Goal: Task Accomplishment & Management: Complete application form

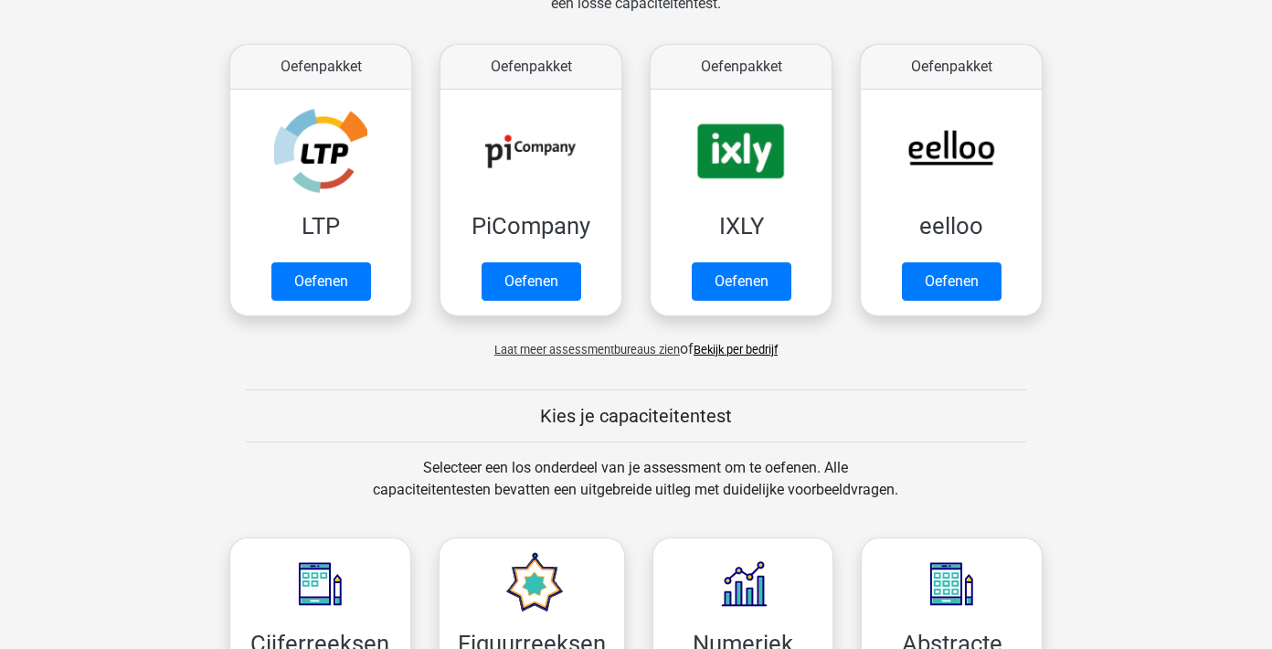
scroll to position [319, 0]
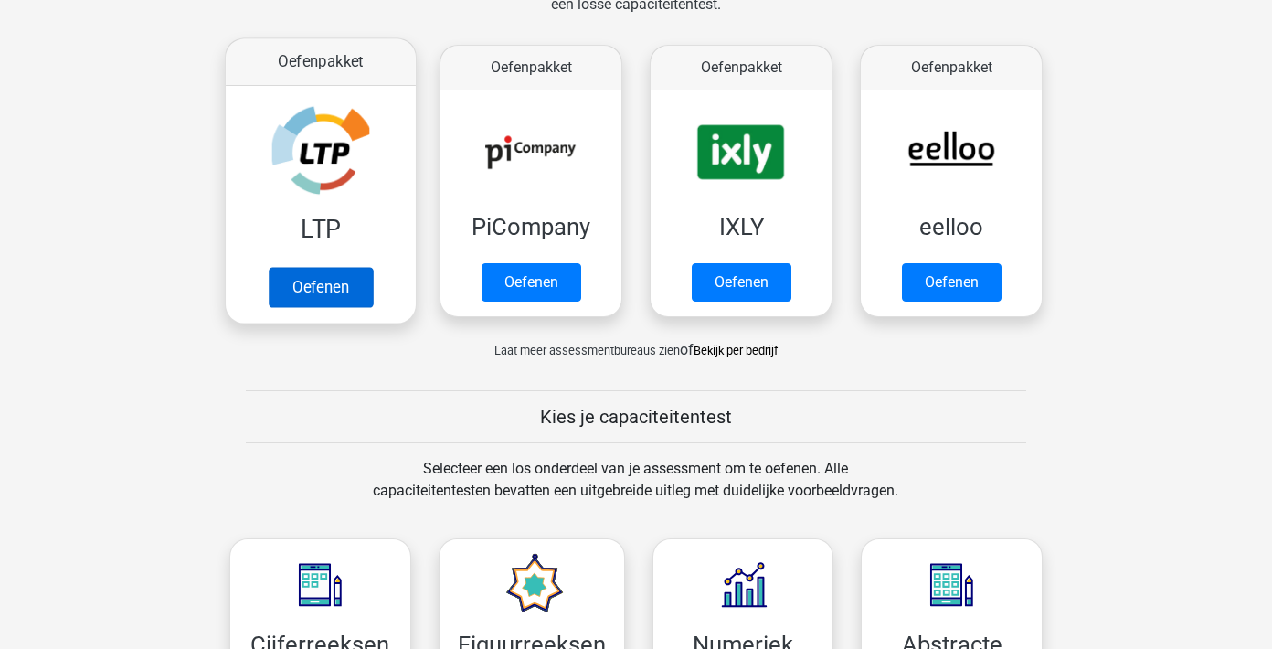
click at [354, 307] on link "Oefenen" at bounding box center [321, 287] width 104 height 40
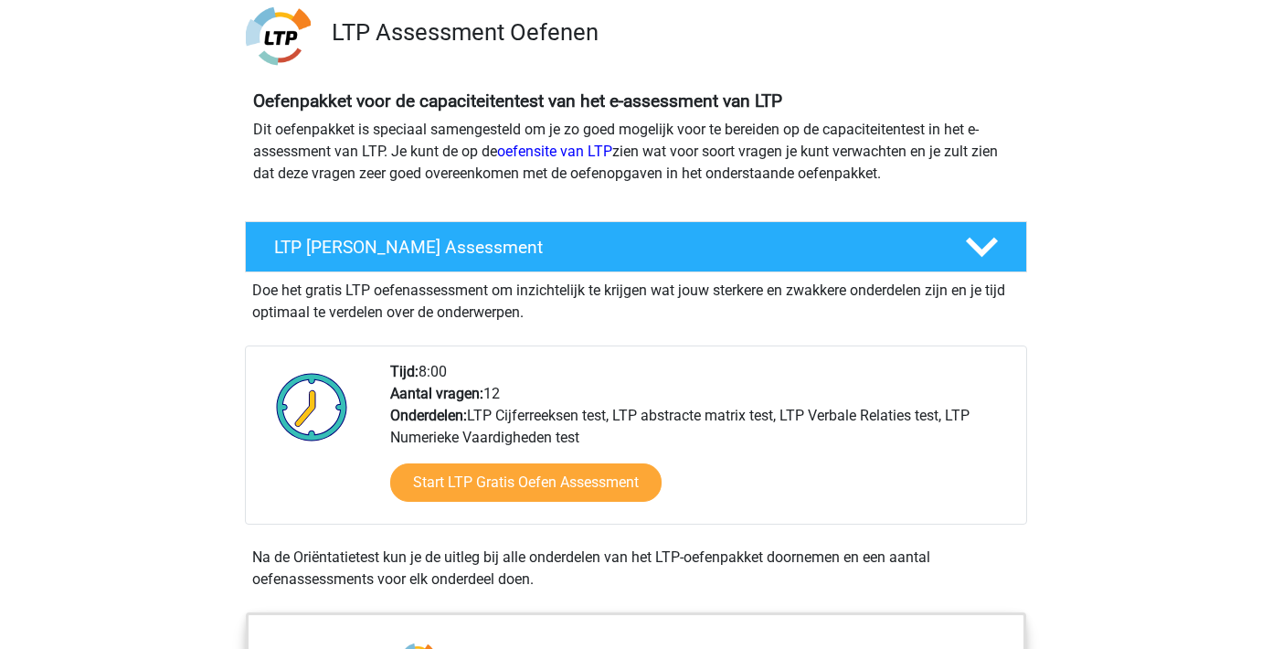
scroll to position [137, 0]
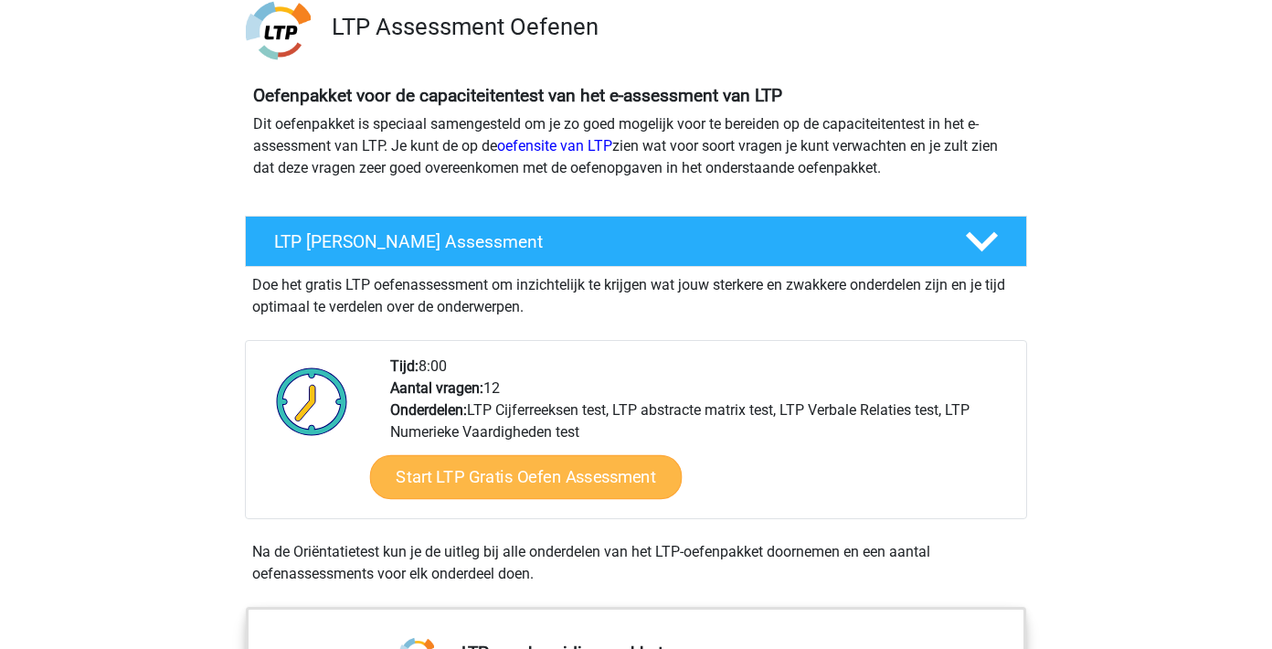
click at [543, 475] on link "Start LTP Gratis Oefen Assessment" at bounding box center [526, 477] width 313 height 44
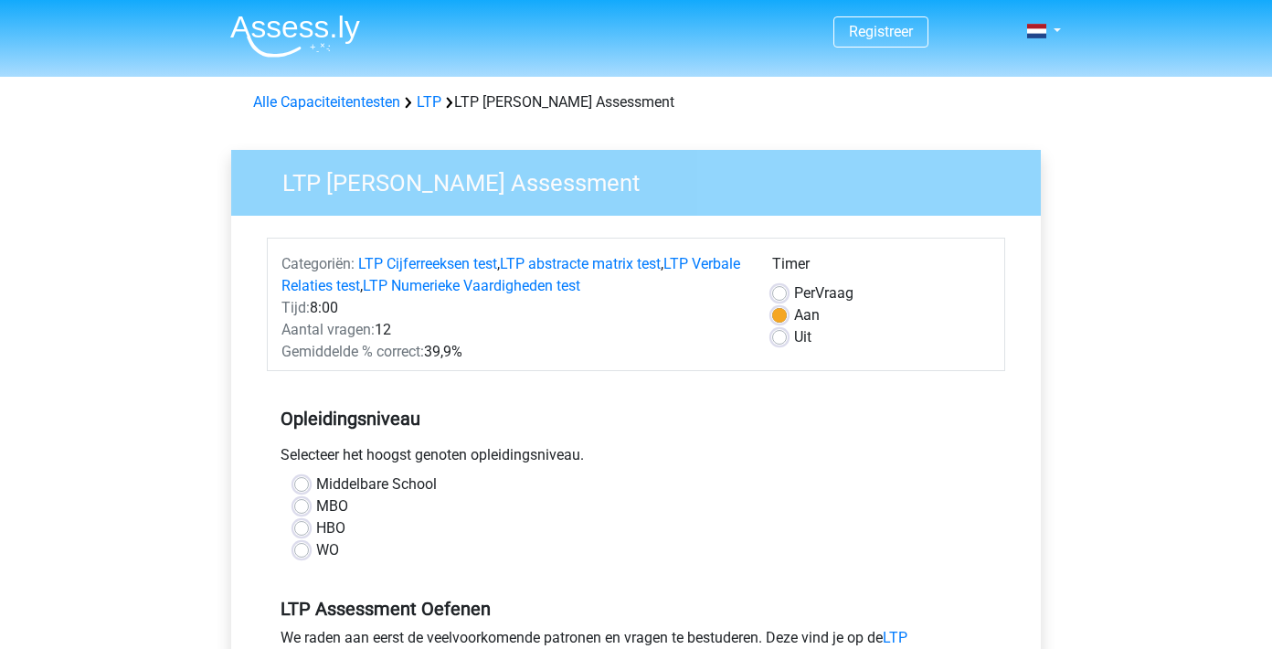
click at [323, 546] on label "WO" at bounding box center [327, 550] width 23 height 22
click at [309, 546] on input "WO" at bounding box center [301, 548] width 15 height 18
radio input "true"
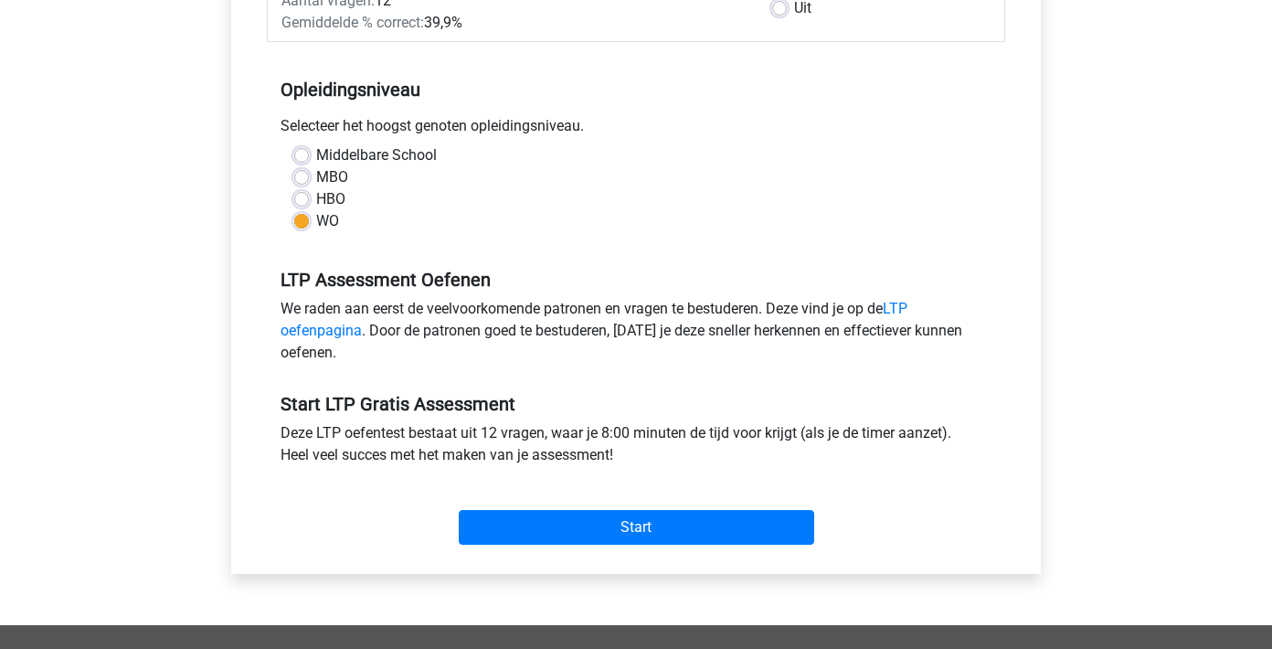
scroll to position [365, 0]
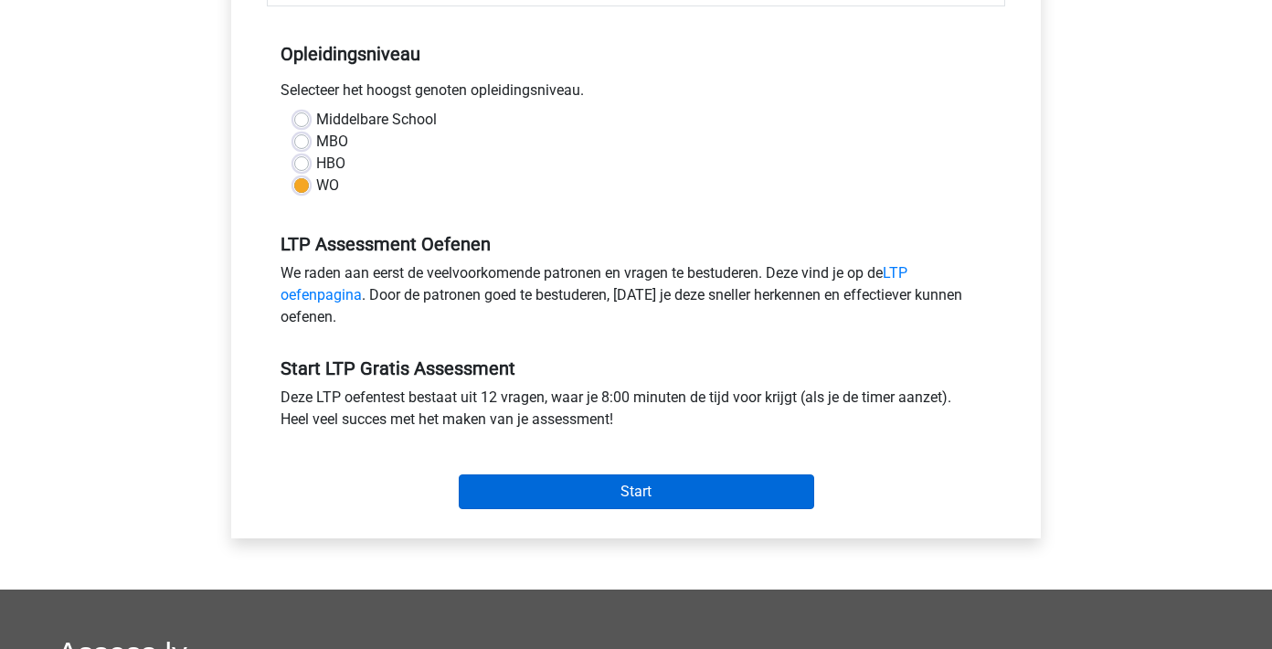
click at [552, 486] on input "Start" at bounding box center [636, 491] width 355 height 35
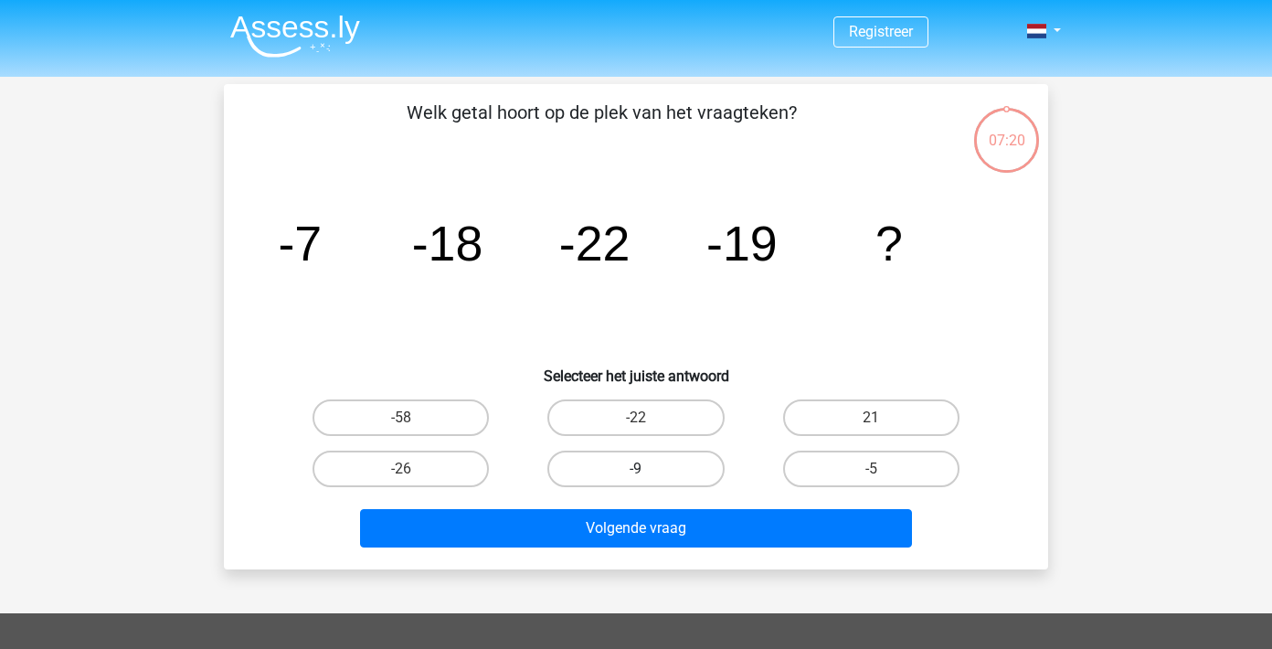
click at [686, 464] on label "-9" at bounding box center [635, 469] width 176 height 37
click at [648, 469] on input "-9" at bounding box center [642, 475] width 12 height 12
radio input "true"
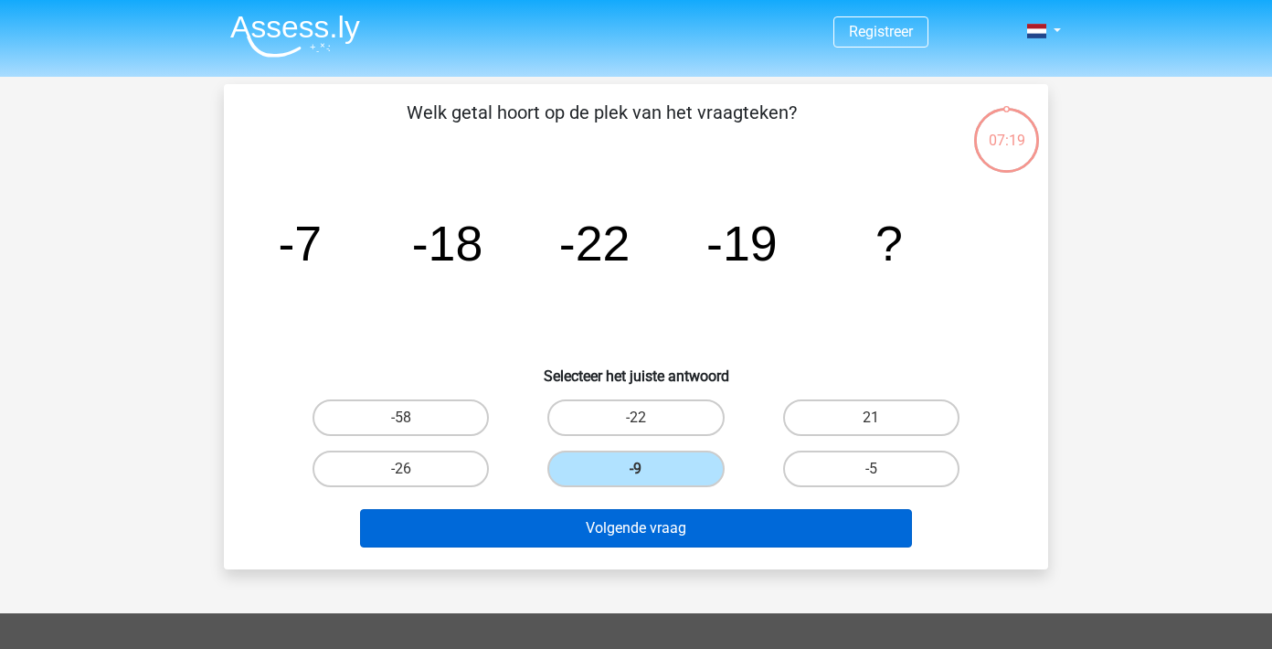
click at [681, 525] on button "Volgende vraag" at bounding box center [636, 528] width 553 height 38
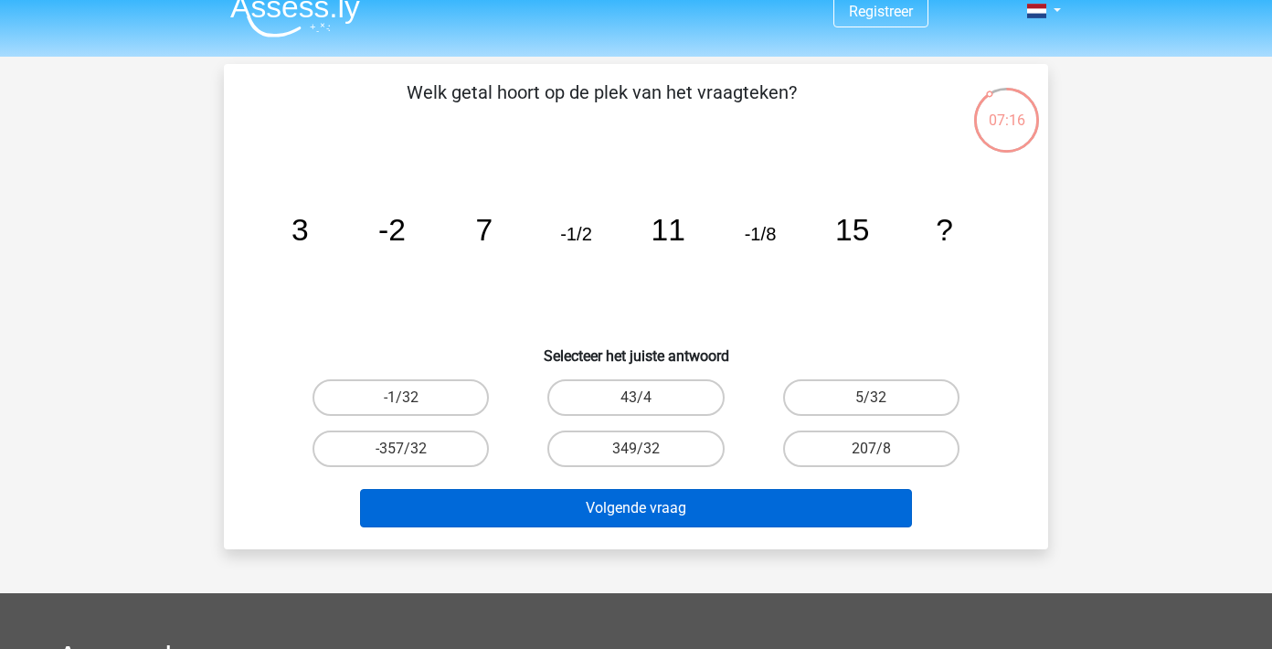
scroll to position [20, 0]
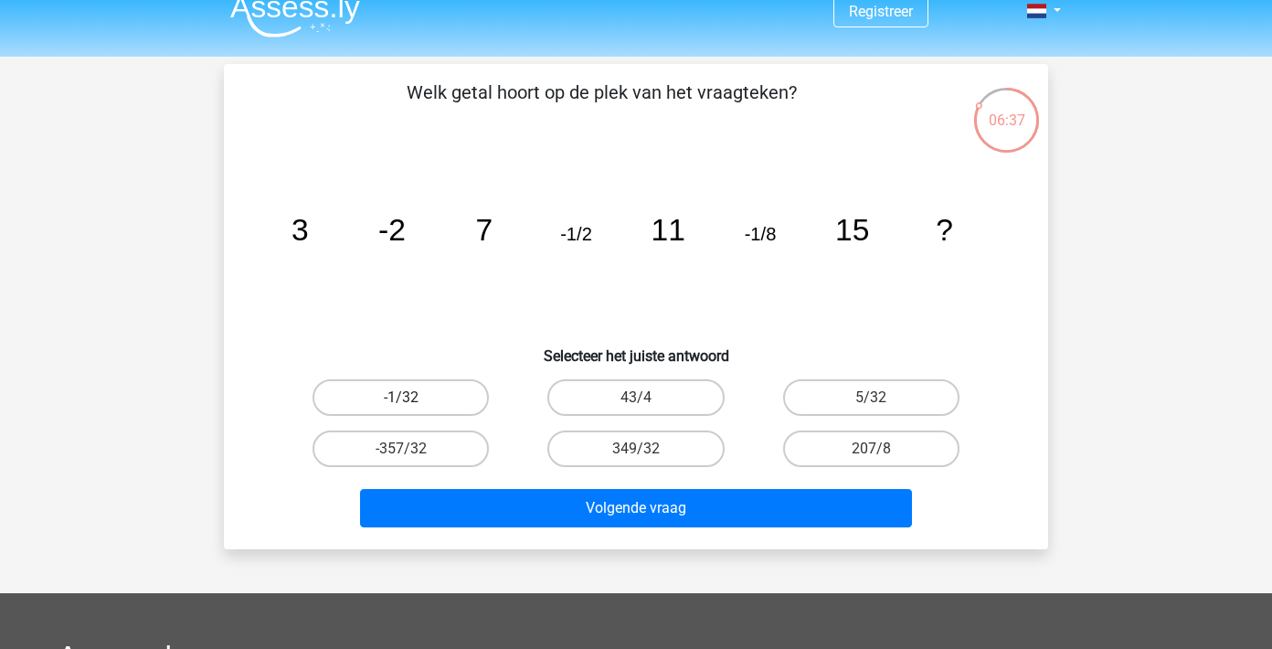
click at [461, 398] on label "-1/32" at bounding box center [401, 397] width 176 height 37
click at [413, 398] on input "-1/32" at bounding box center [407, 404] width 12 height 12
radio input "true"
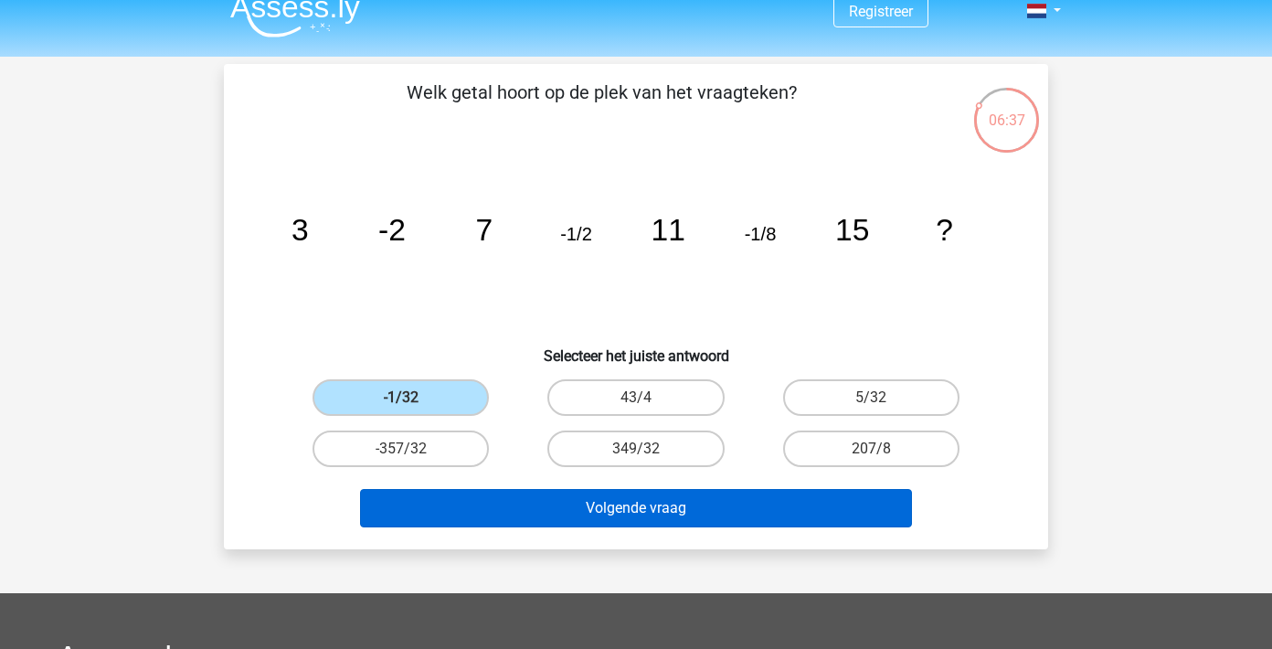
click at [662, 498] on button "Volgende vraag" at bounding box center [636, 508] width 553 height 38
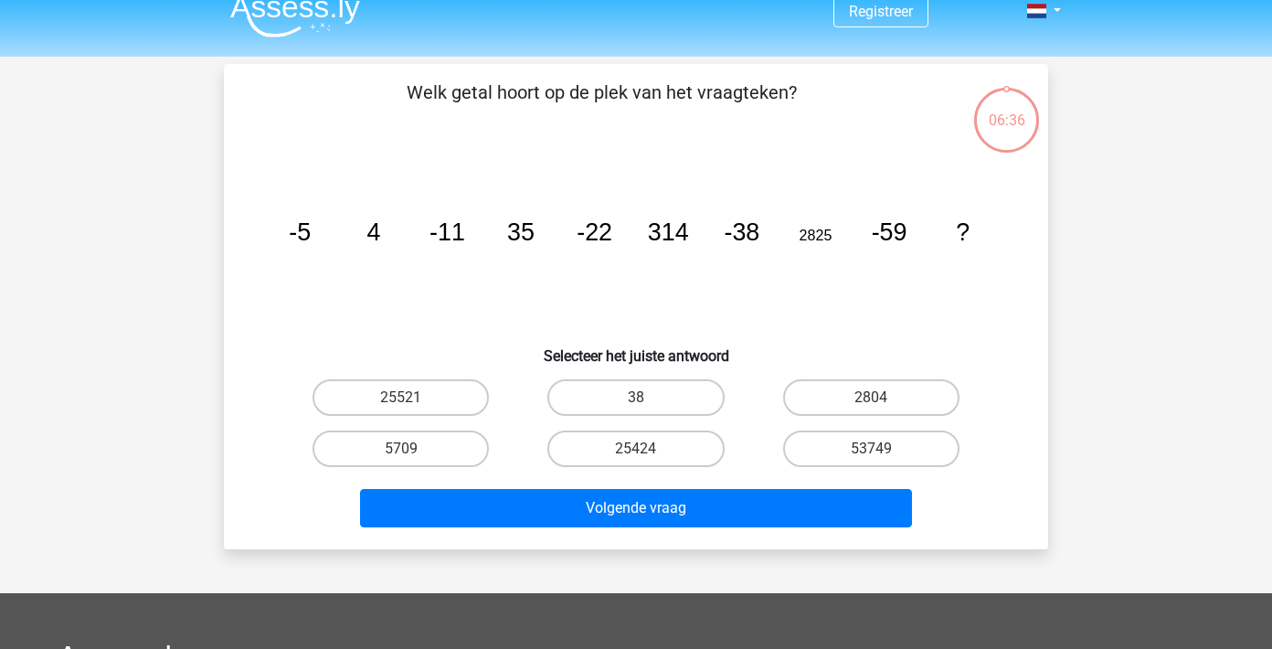
scroll to position [84, 0]
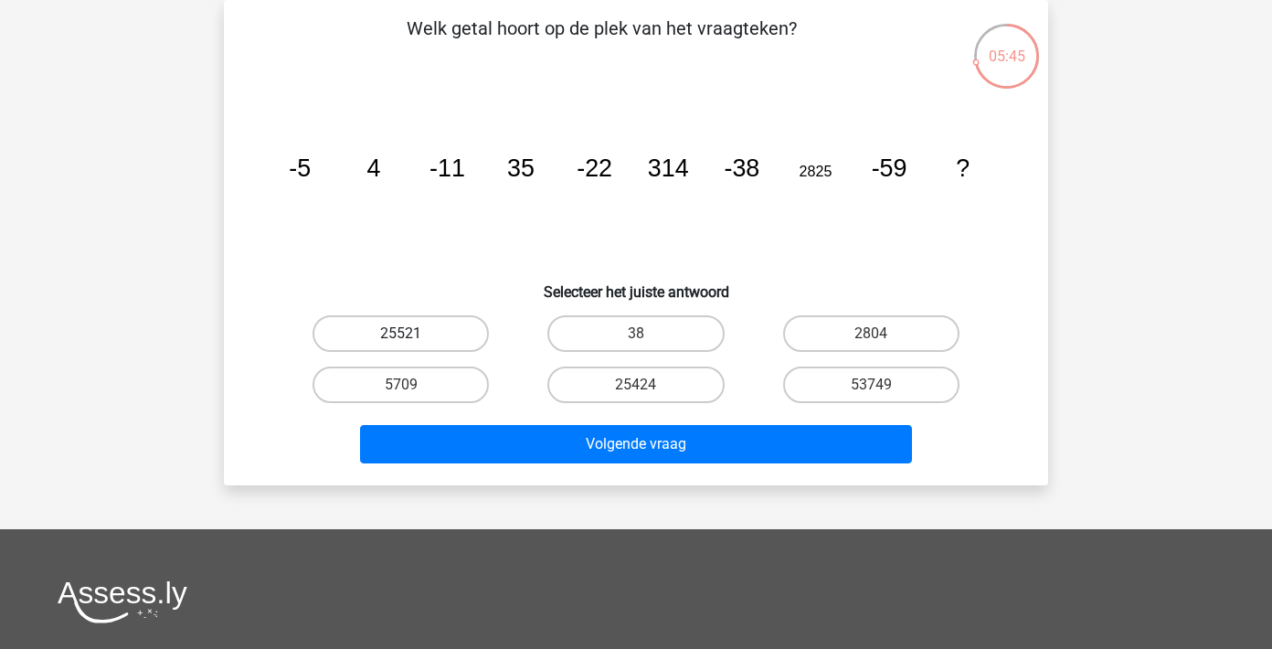
click at [455, 333] on label "25521" at bounding box center [401, 333] width 176 height 37
click at [413, 334] on input "25521" at bounding box center [407, 340] width 12 height 12
radio input "true"
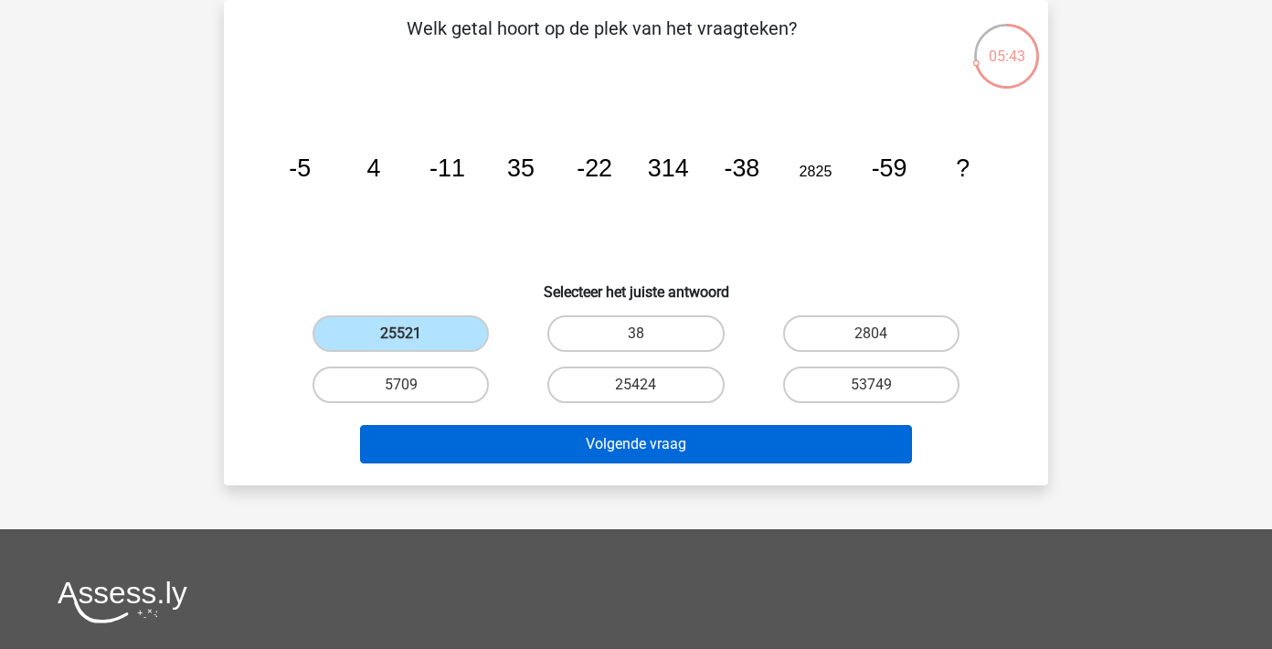
click at [608, 437] on button "Volgende vraag" at bounding box center [636, 444] width 553 height 38
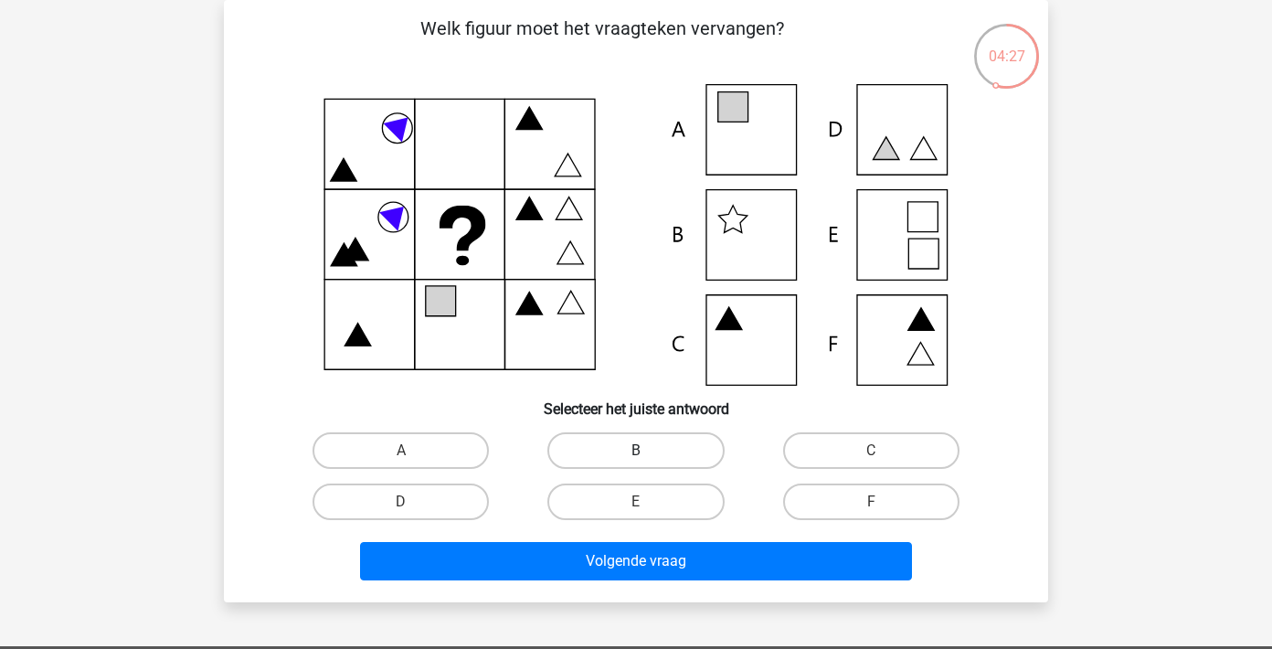
click at [663, 449] on label "B" at bounding box center [635, 450] width 176 height 37
click at [648, 451] on input "B" at bounding box center [642, 457] width 12 height 12
radio input "true"
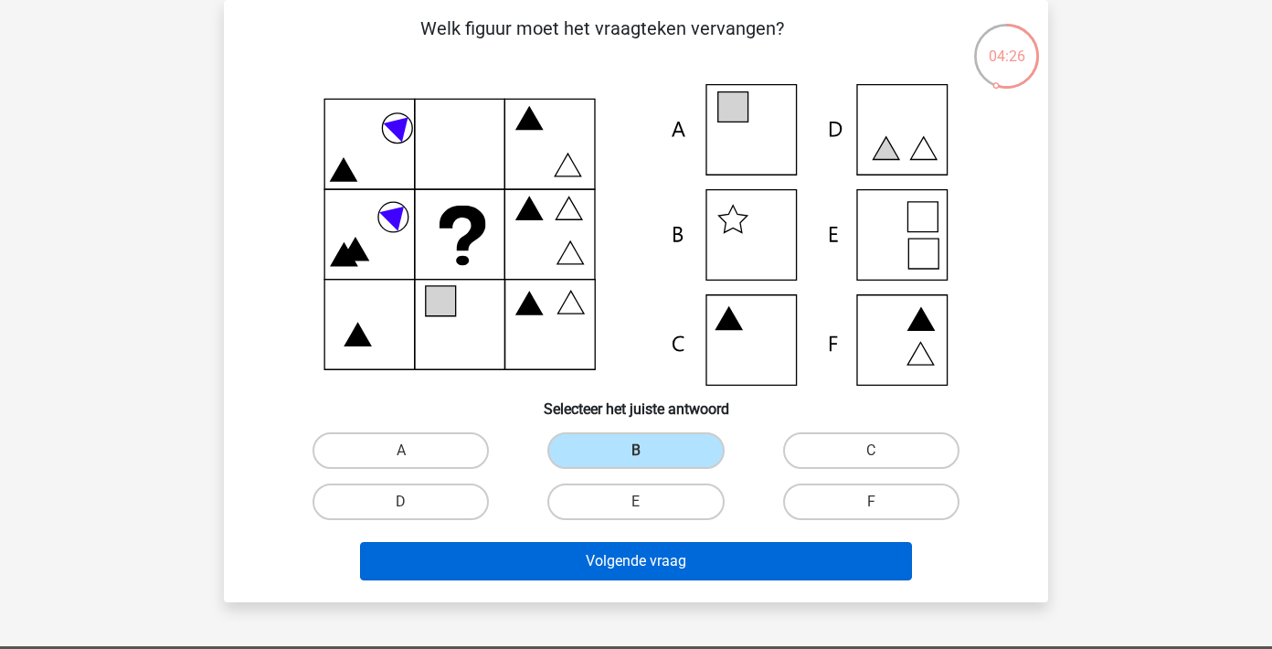
click at [628, 562] on button "Volgende vraag" at bounding box center [636, 561] width 553 height 38
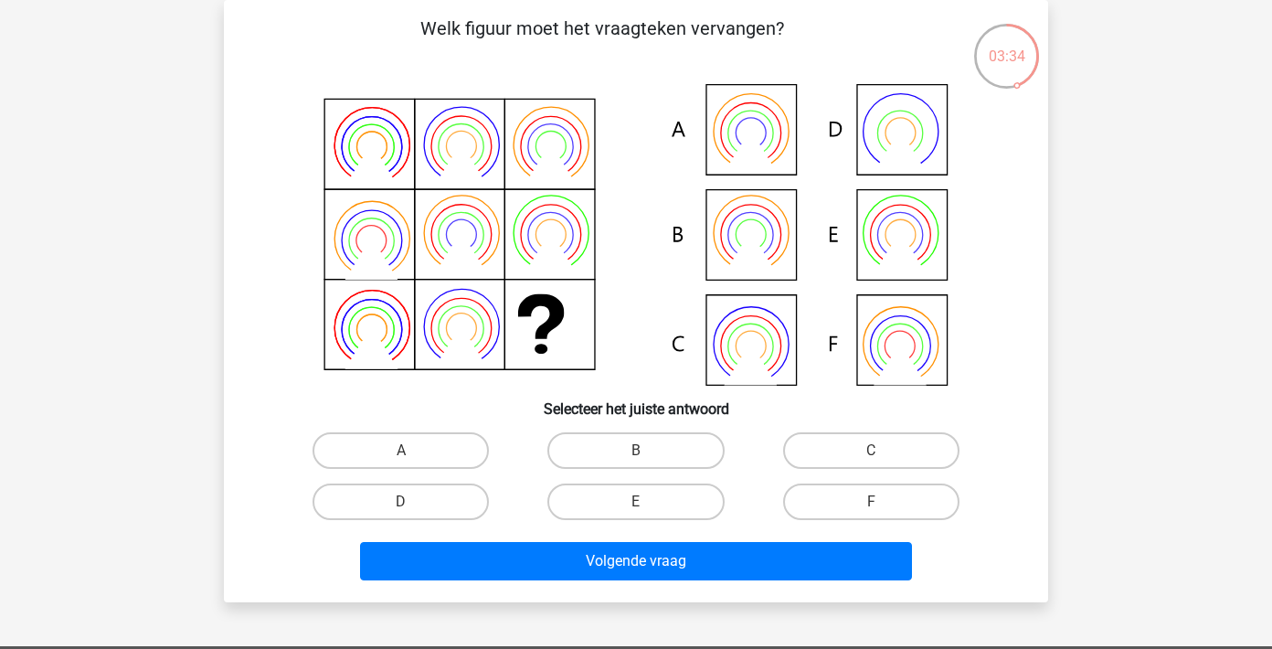
click at [753, 143] on icon at bounding box center [751, 151] width 52 height 42
click at [440, 459] on label "A" at bounding box center [401, 450] width 176 height 37
click at [413, 459] on input "A" at bounding box center [407, 457] width 12 height 12
radio input "true"
click at [909, 372] on icon at bounding box center [900, 365] width 52 height 42
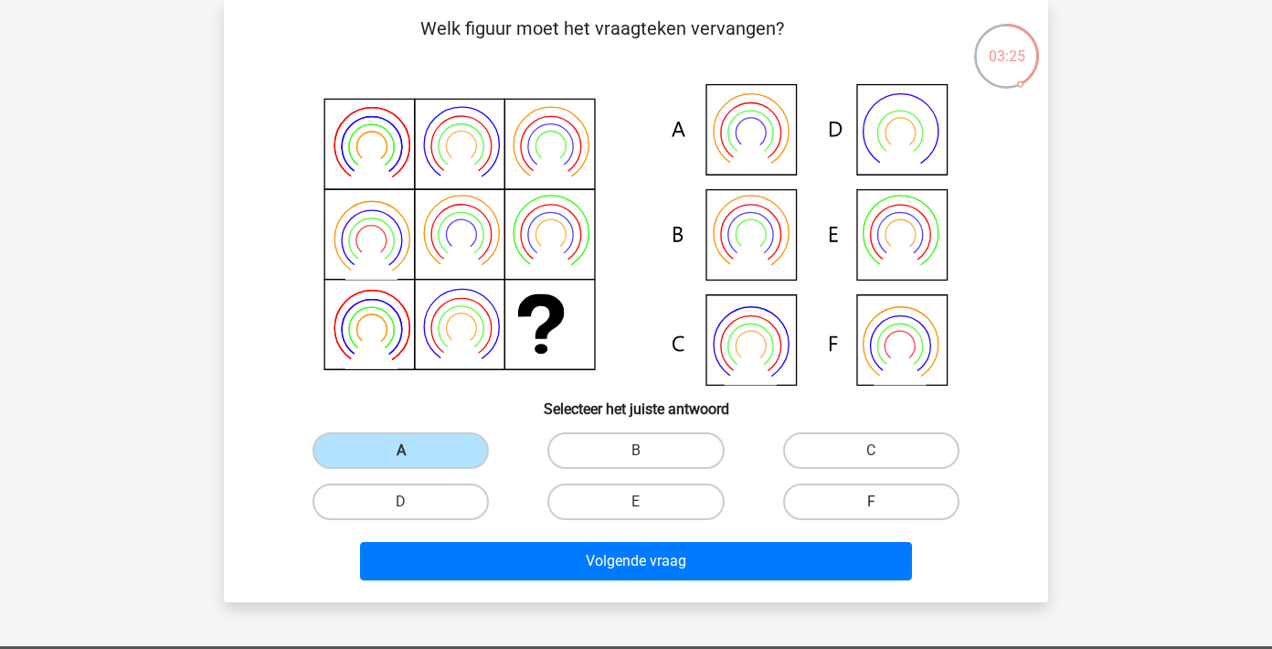
click at [831, 492] on label "F" at bounding box center [871, 501] width 176 height 37
click at [871, 502] on input "F" at bounding box center [877, 508] width 12 height 12
radio input "true"
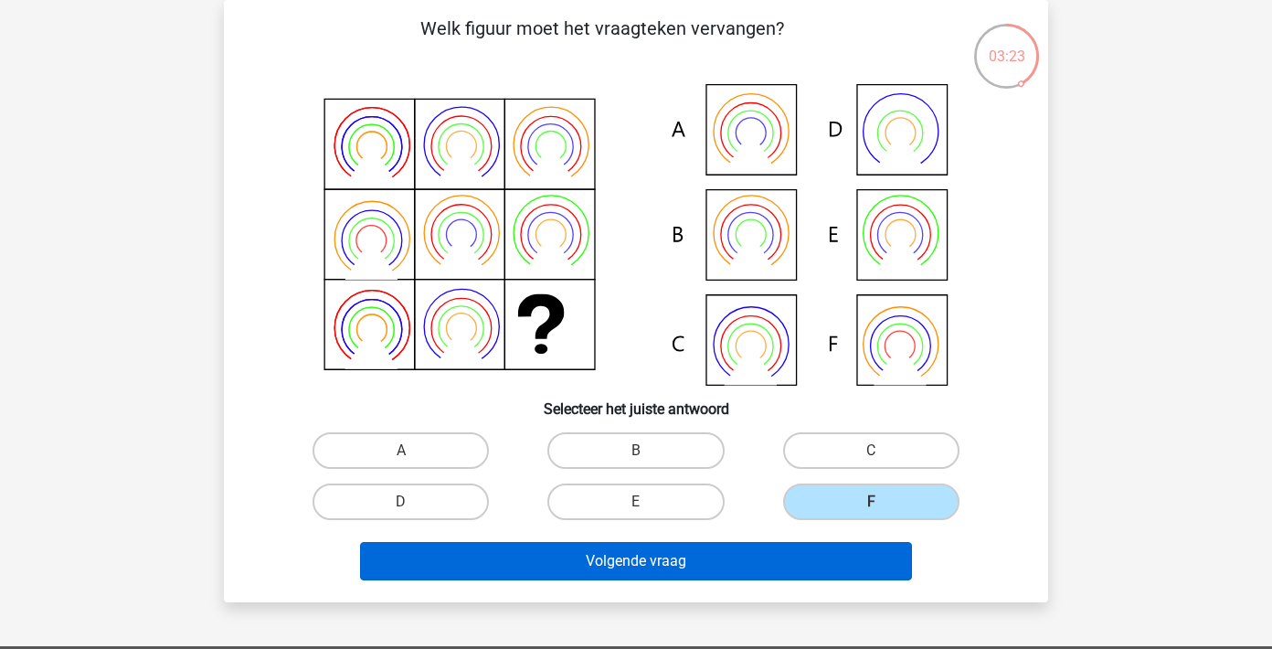
click at [726, 572] on button "Volgende vraag" at bounding box center [636, 561] width 553 height 38
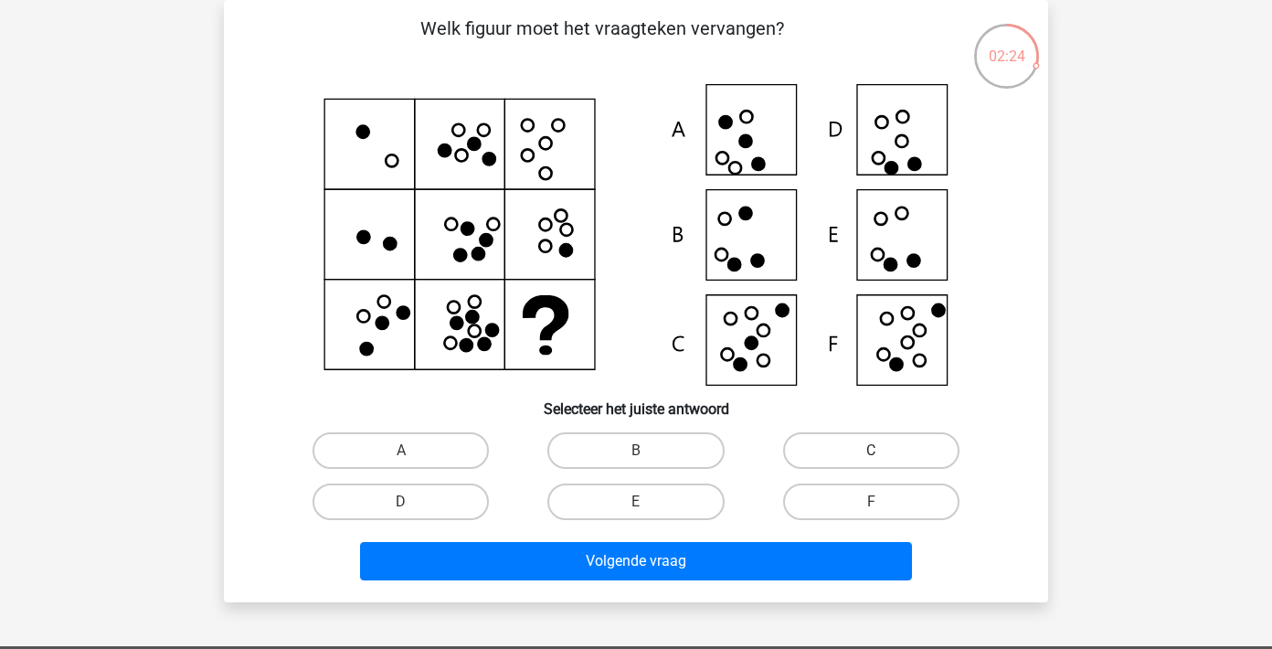
click at [847, 437] on label "C" at bounding box center [871, 450] width 176 height 37
click at [871, 451] on input "C" at bounding box center [877, 457] width 12 height 12
radio input "true"
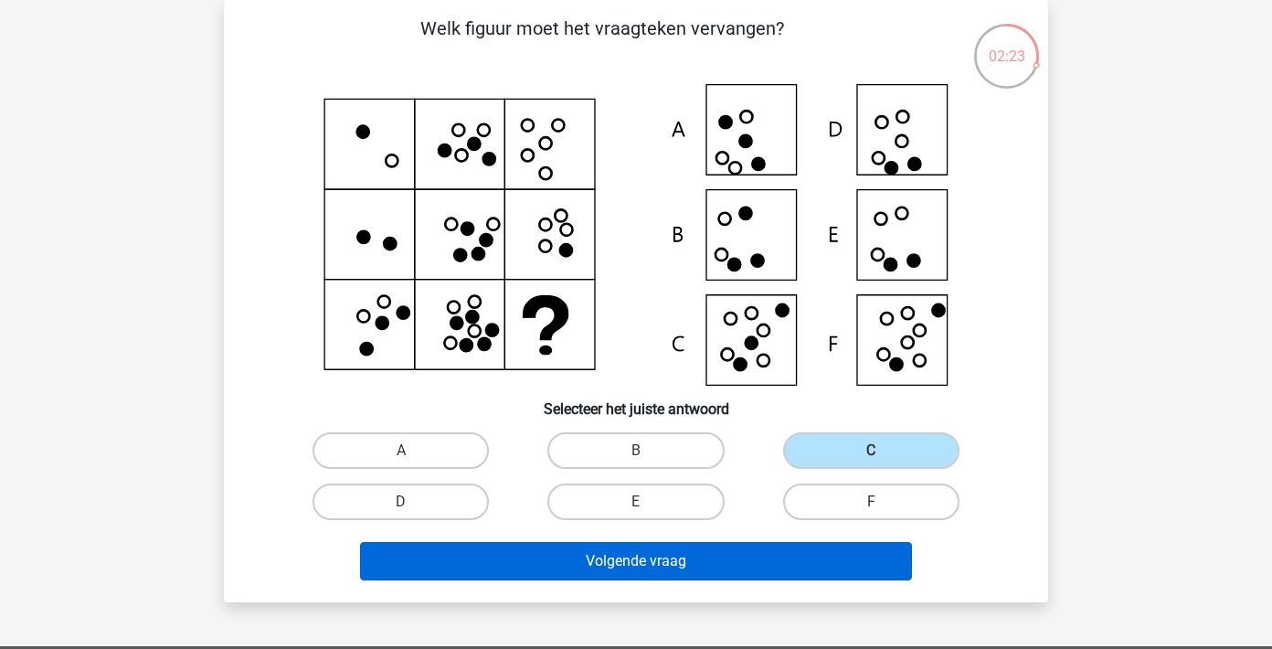
click at [728, 568] on button "Volgende vraag" at bounding box center [636, 561] width 553 height 38
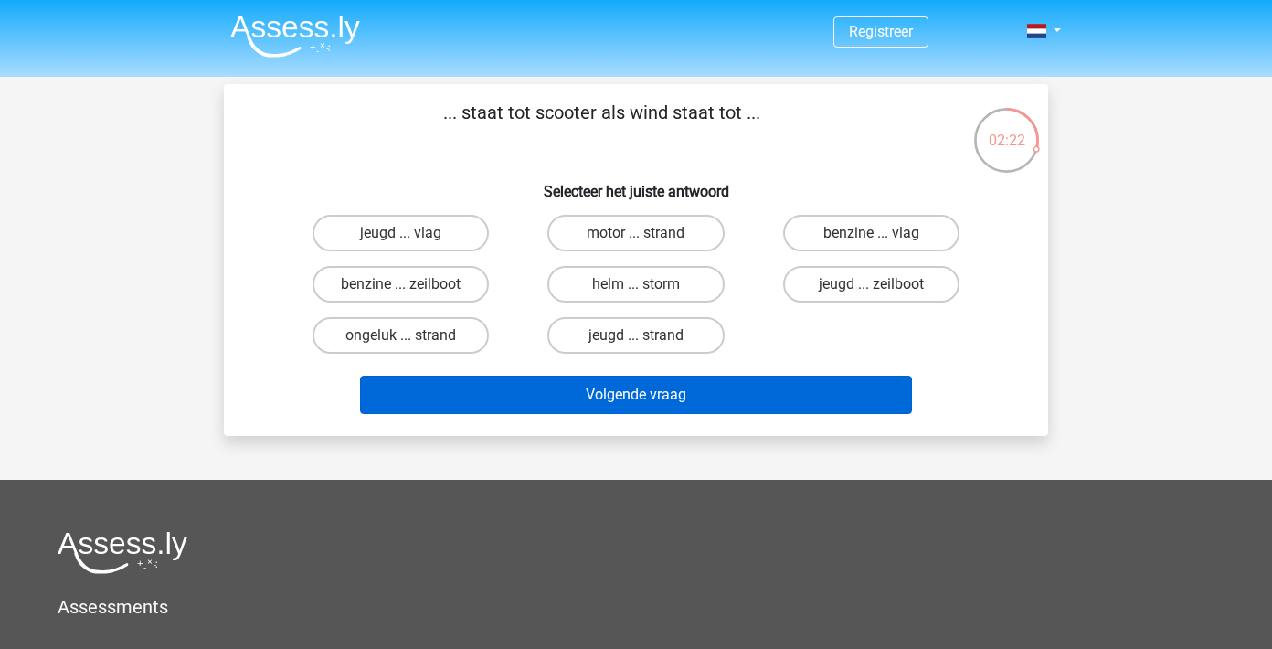
scroll to position [0, 0]
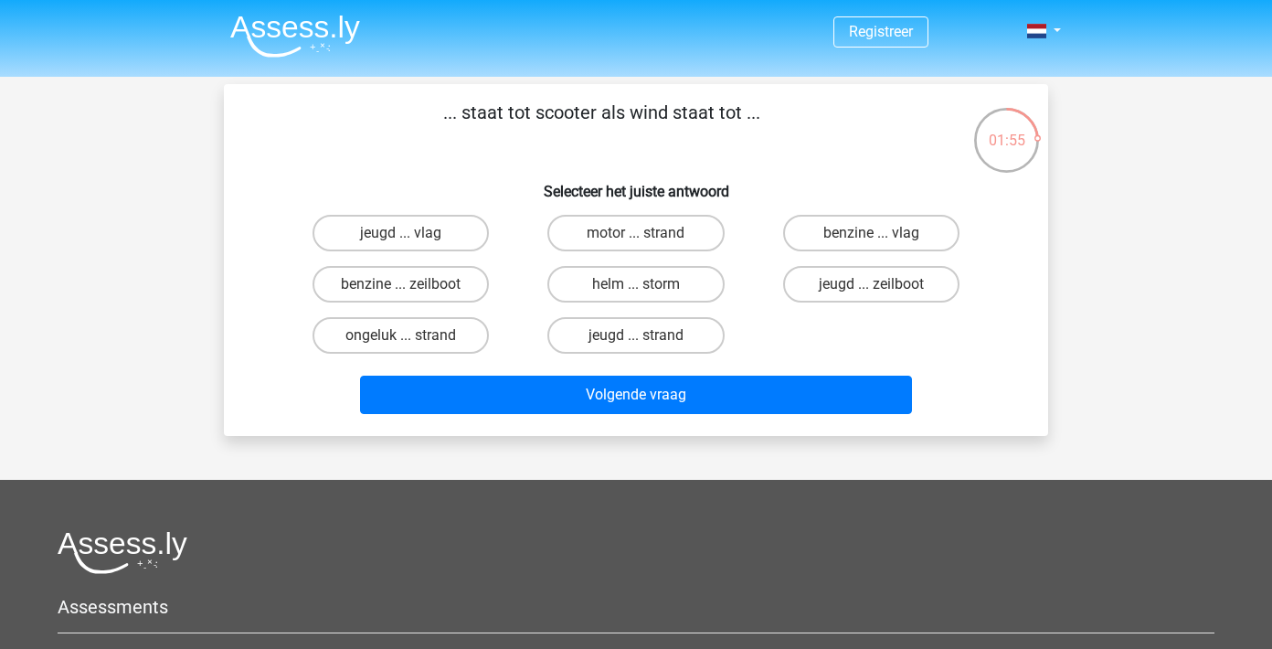
click at [403, 288] on input "benzine ... zeilboot" at bounding box center [407, 290] width 12 height 12
radio input "true"
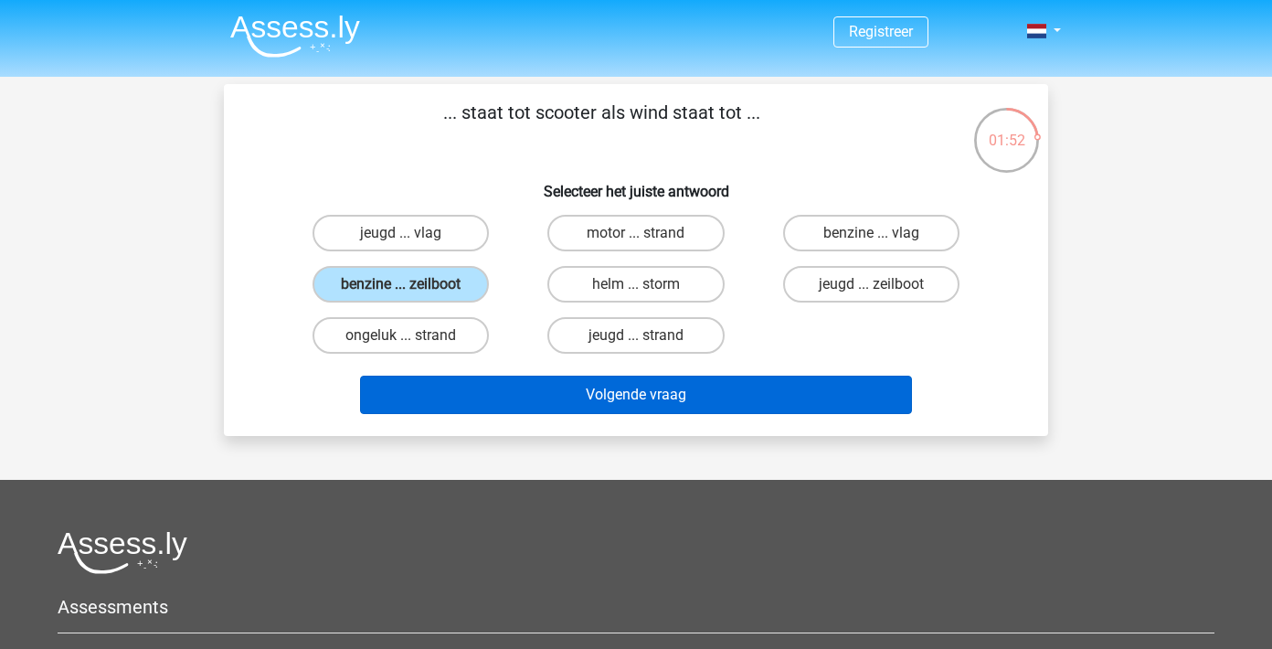
click at [623, 402] on button "Volgende vraag" at bounding box center [636, 395] width 553 height 38
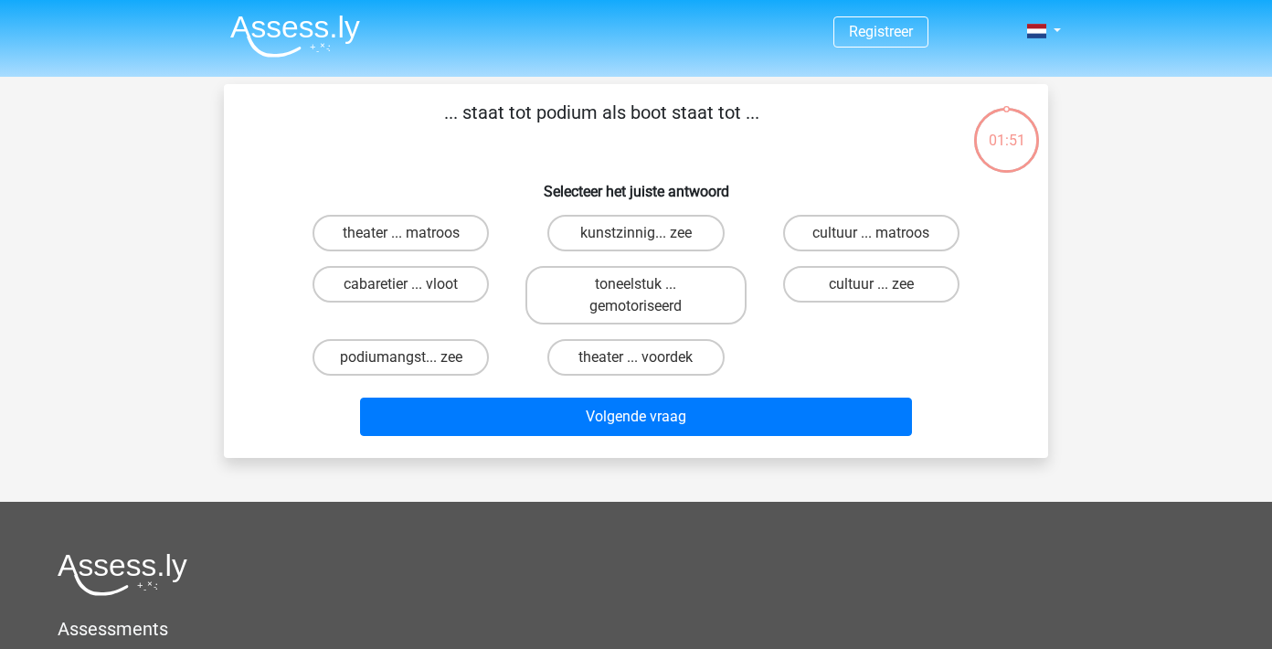
scroll to position [84, 0]
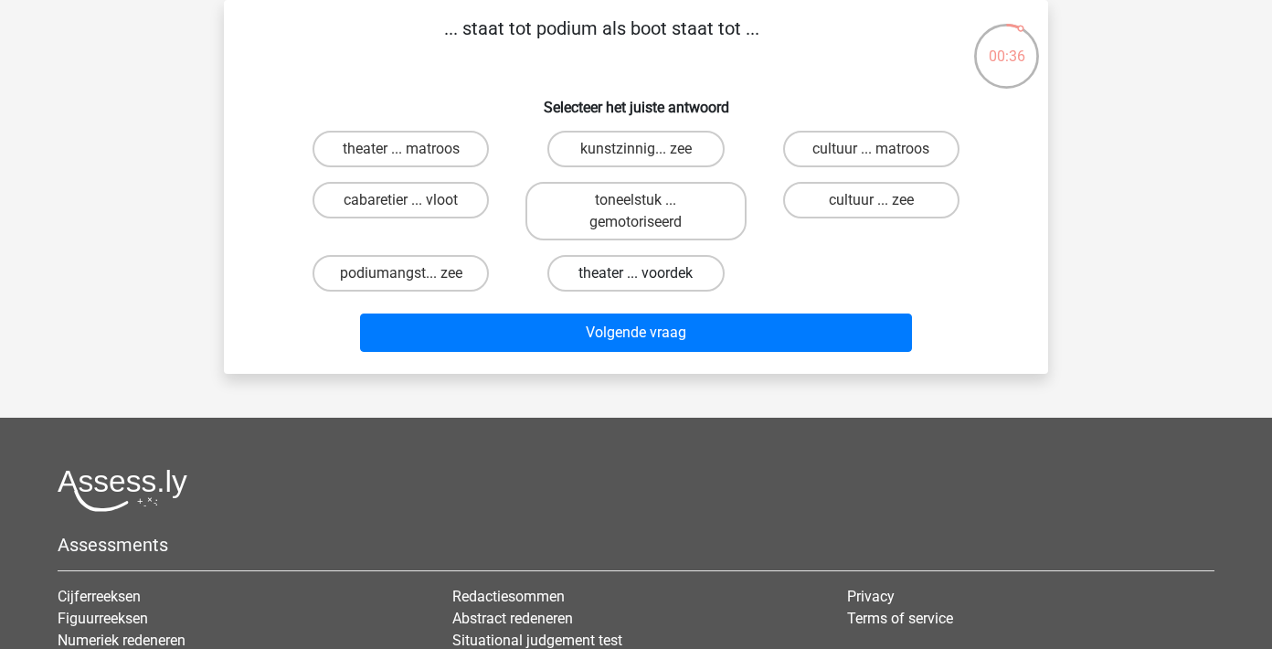
click at [621, 278] on label "theater ... voordek" at bounding box center [635, 273] width 176 height 37
click at [636, 278] on input "theater ... voordek" at bounding box center [642, 279] width 12 height 12
radio input "true"
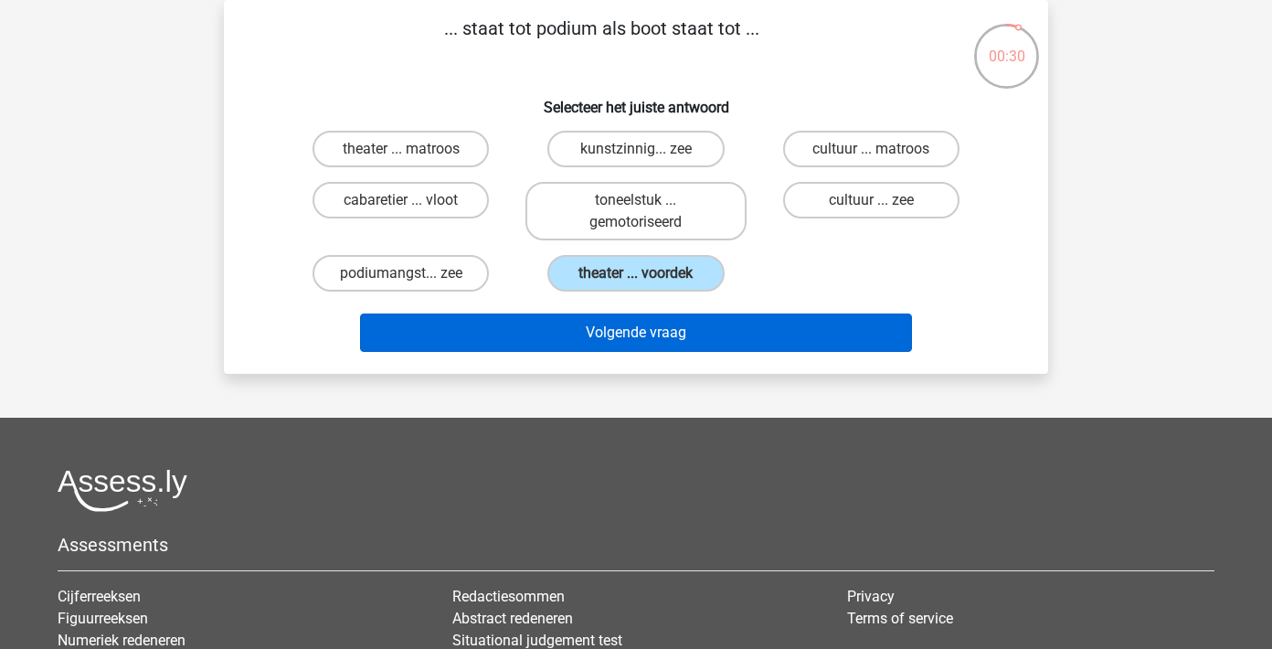
click at [656, 335] on button "Volgende vraag" at bounding box center [636, 332] width 553 height 38
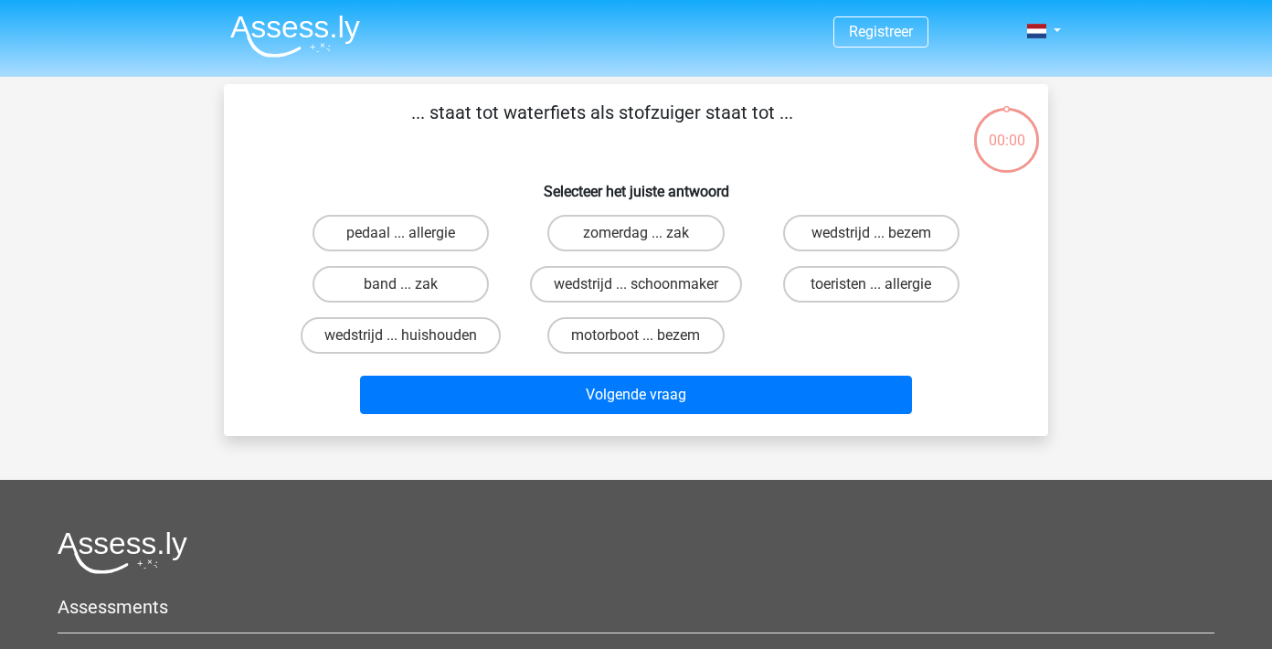
scroll to position [84, 0]
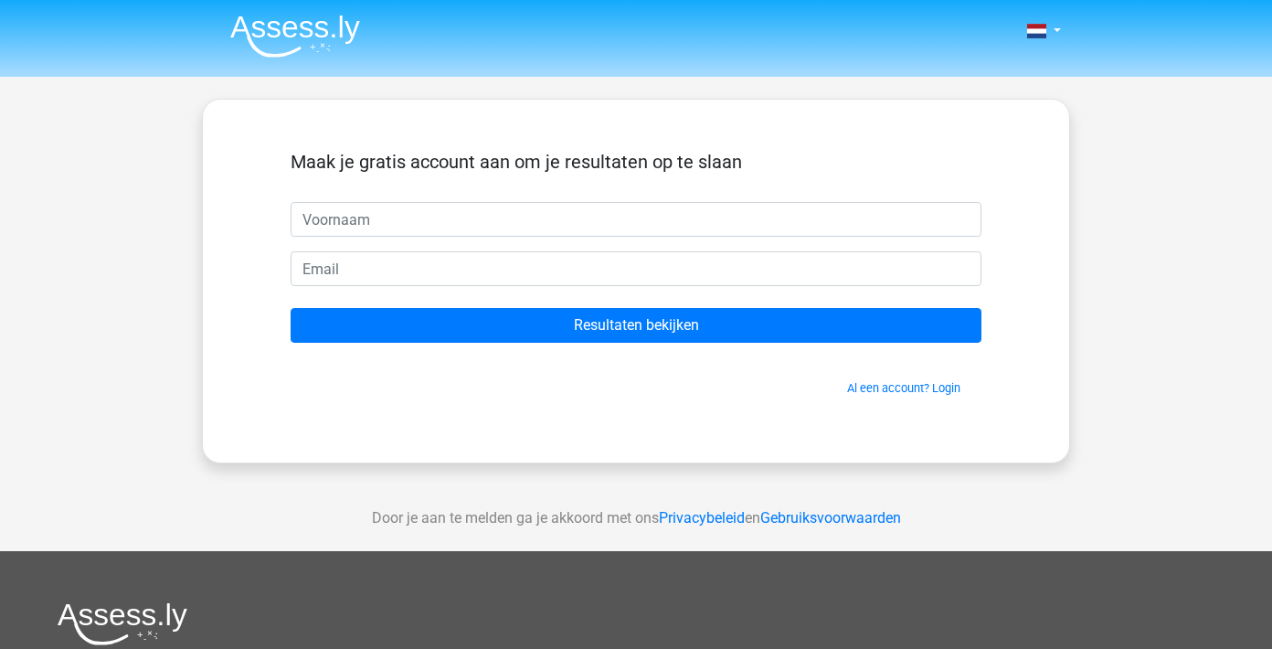
scroll to position [84, 0]
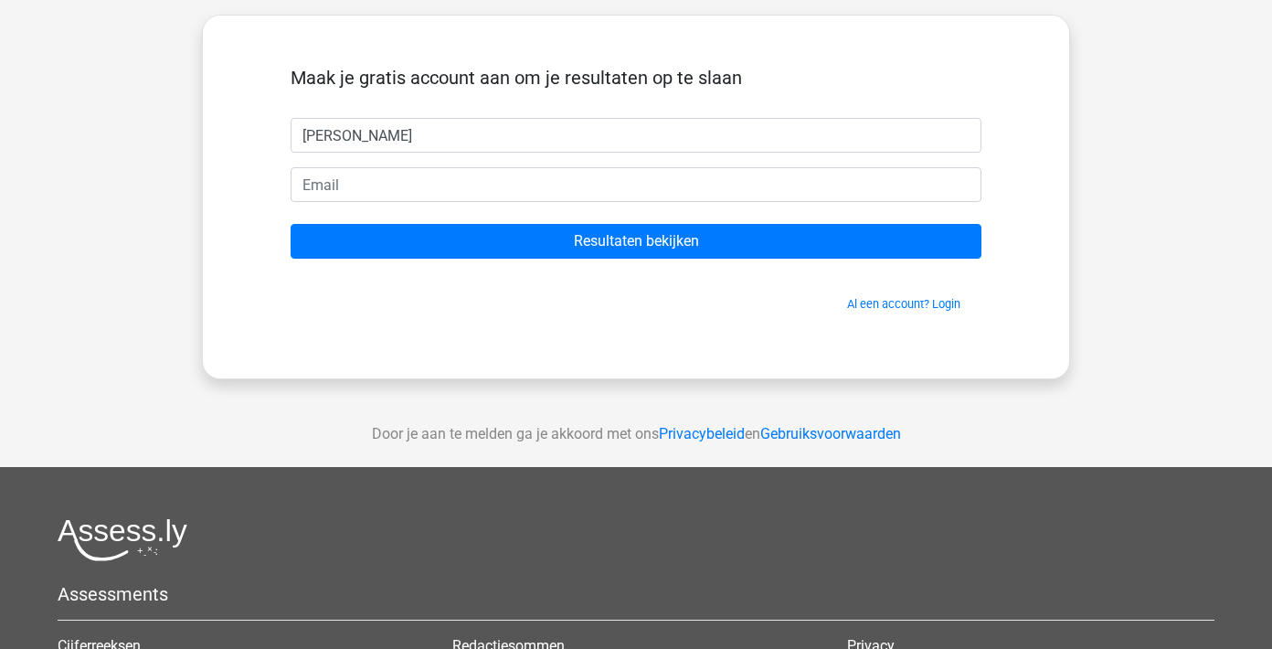
type input "[PERSON_NAME]"
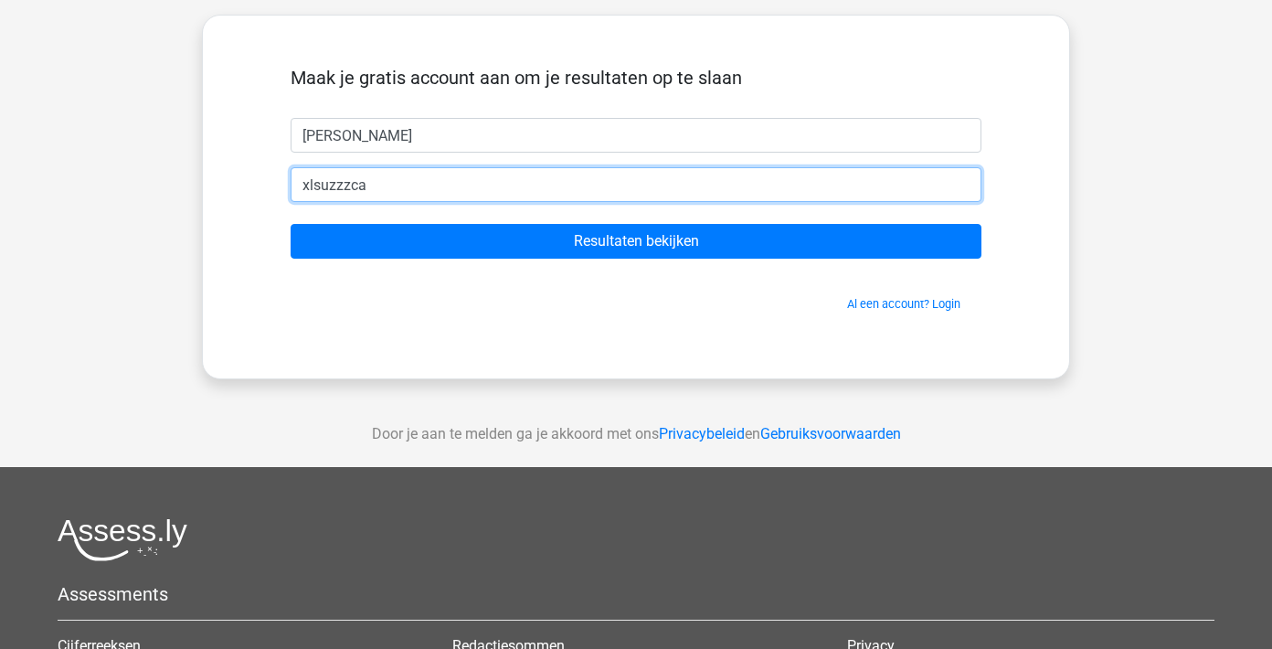
type input "xlsuzzzcat"
